Goal: Task Accomplishment & Management: Use online tool/utility

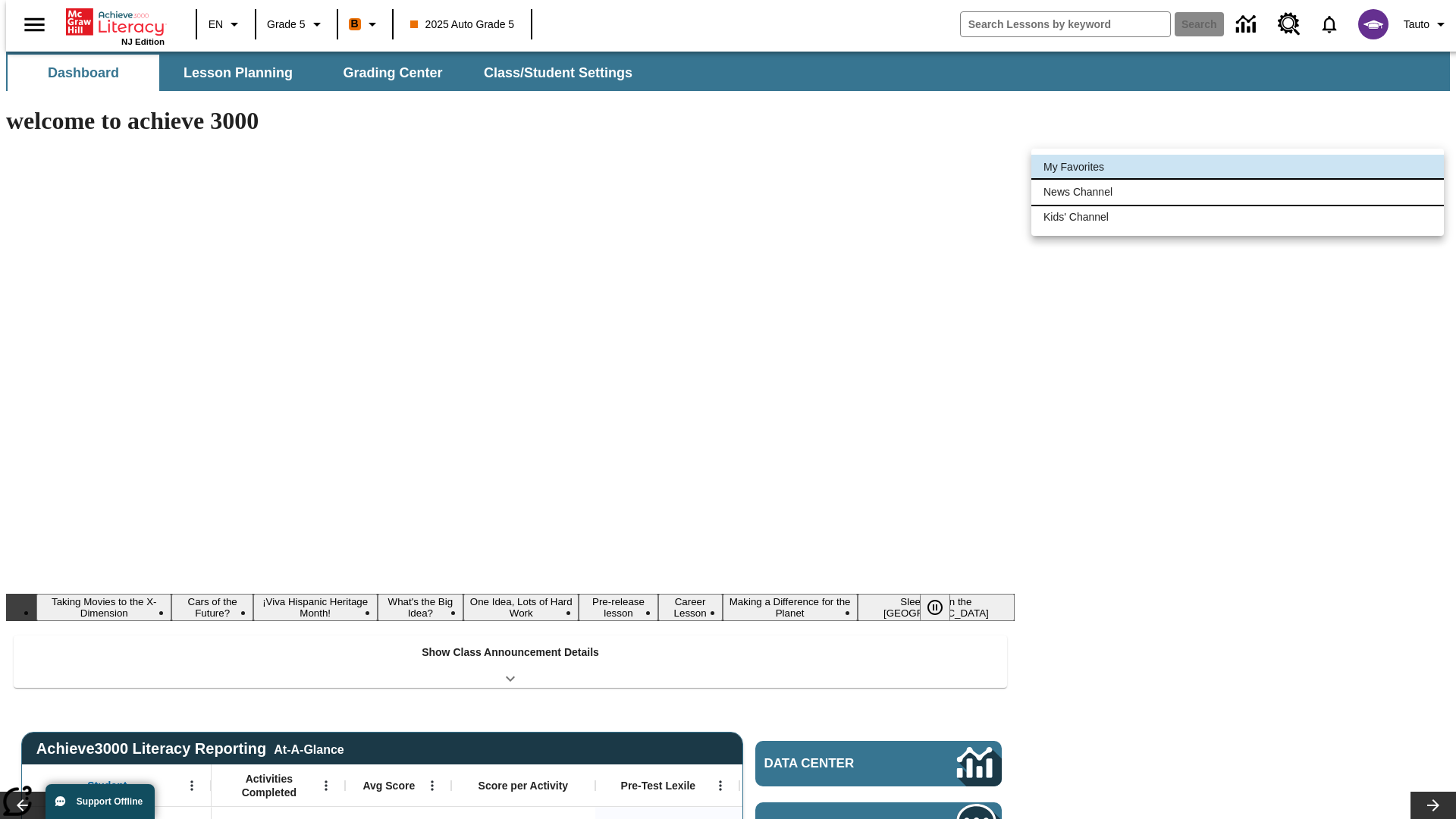
click at [1238, 192] on li "News Channel" at bounding box center [1238, 192] width 413 height 25
type input "120"
